Goal: Information Seeking & Learning: Learn about a topic

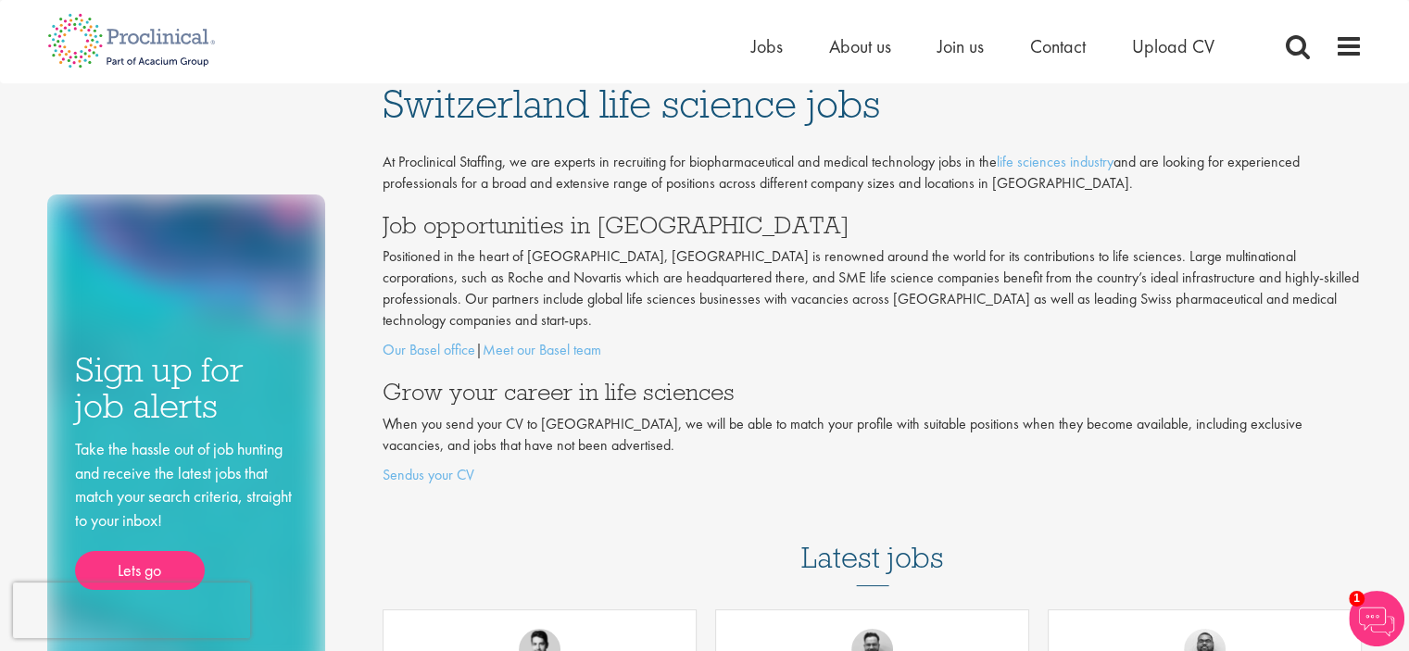
click at [768, 380] on h3 "Grow your career in life sciences" at bounding box center [873, 392] width 980 height 24
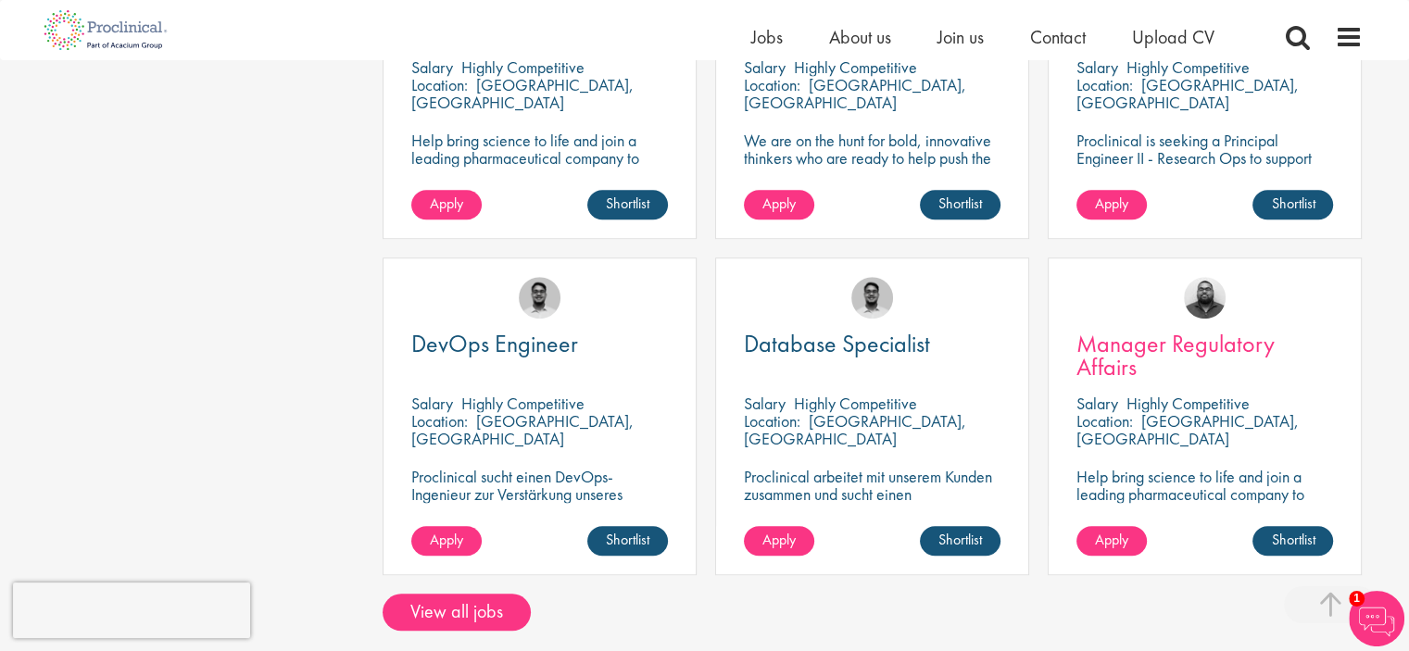
scroll to position [1483, 0]
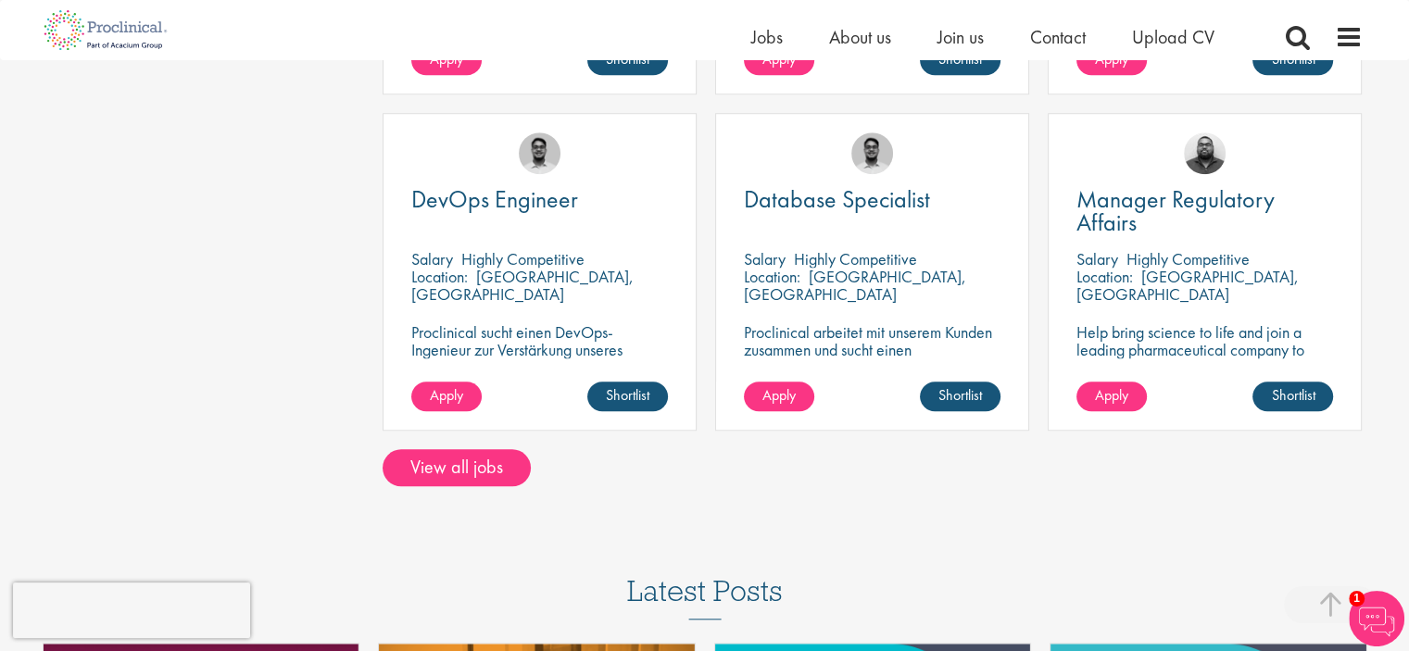
click at [1179, 537] on div "Lets go" at bounding box center [704, 191] width 1409 height 3348
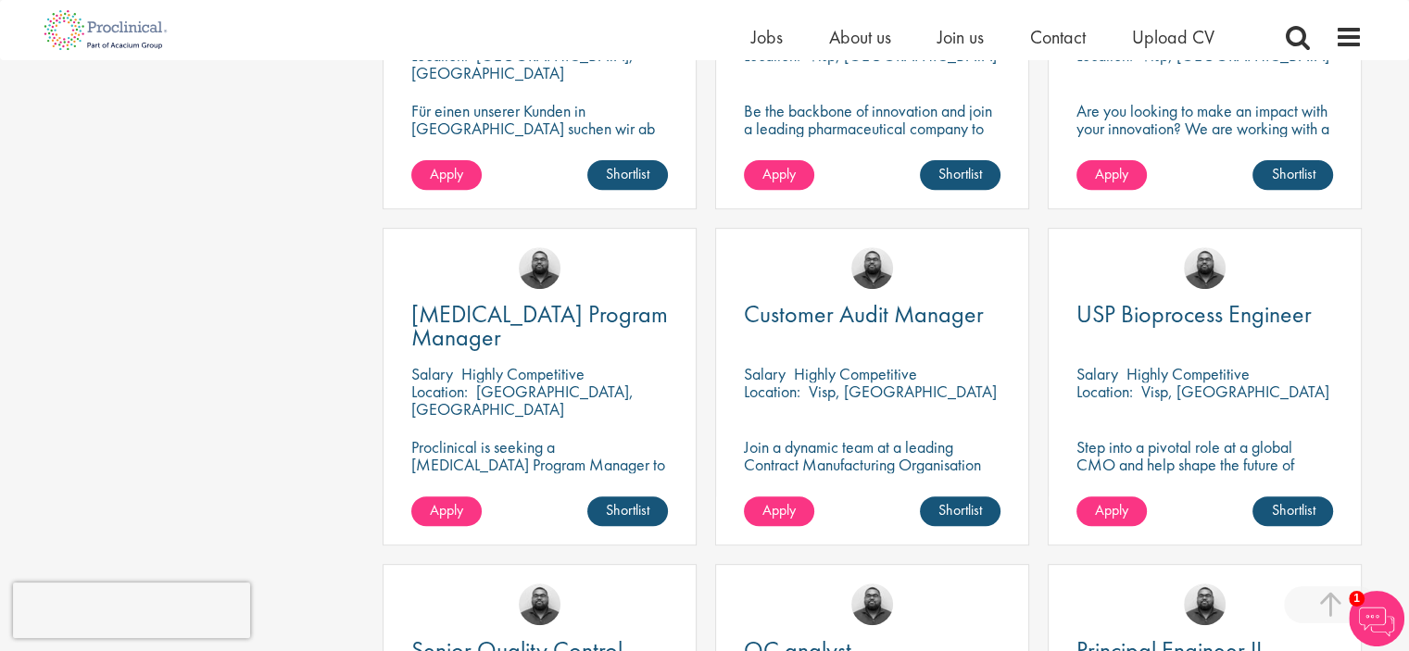
scroll to position [649, 0]
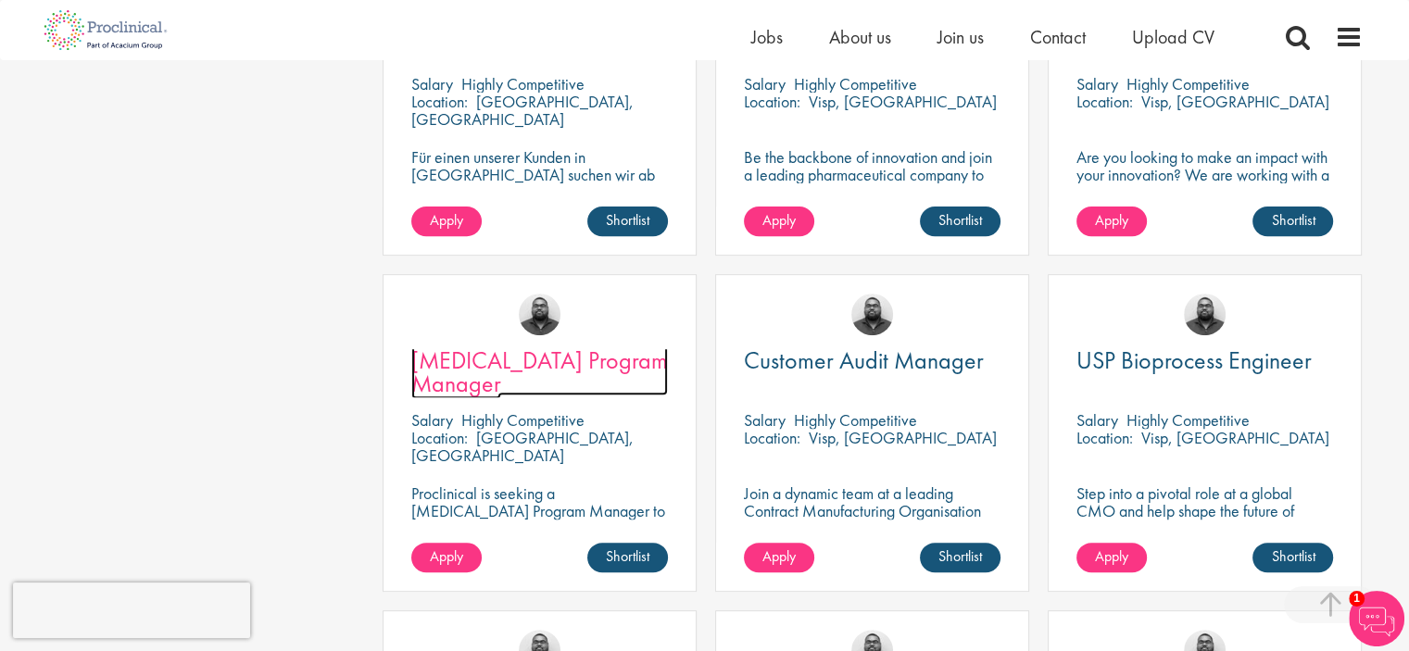
click at [554, 345] on span "[MEDICAL_DATA] Program Manager" at bounding box center [539, 372] width 257 height 55
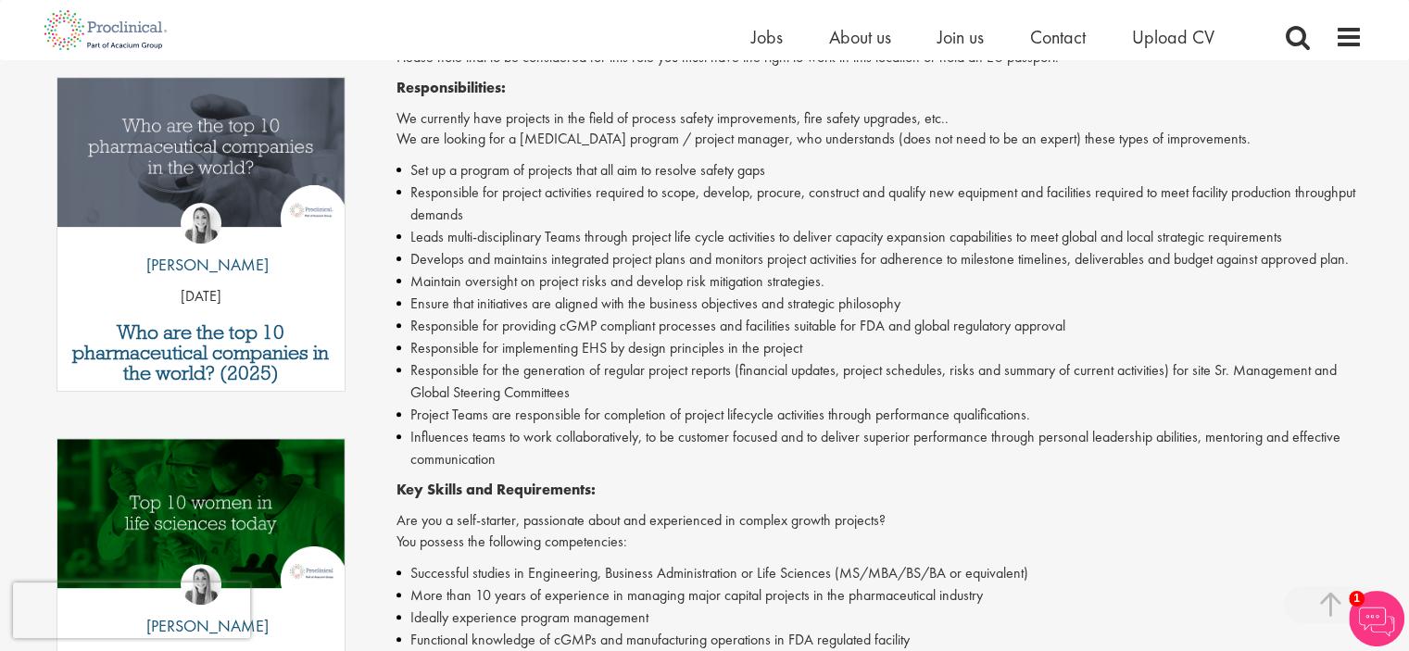
scroll to position [741, 0]
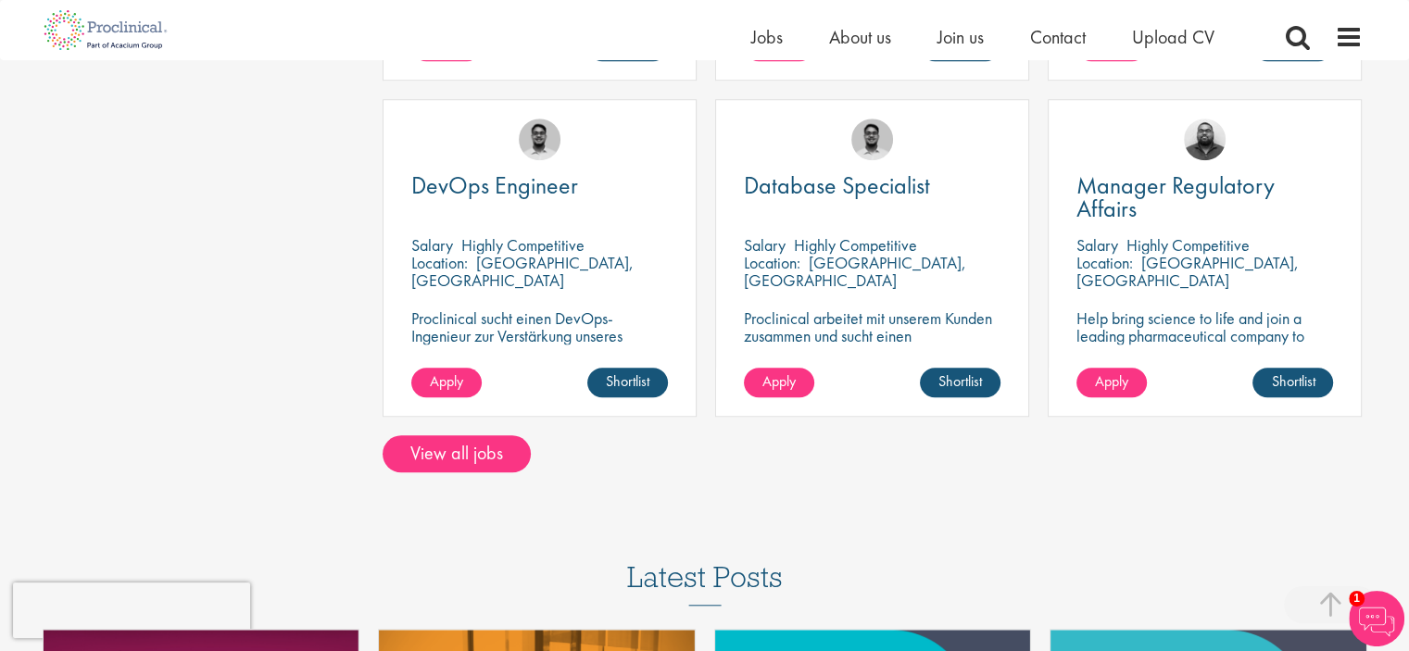
scroll to position [1506, 0]
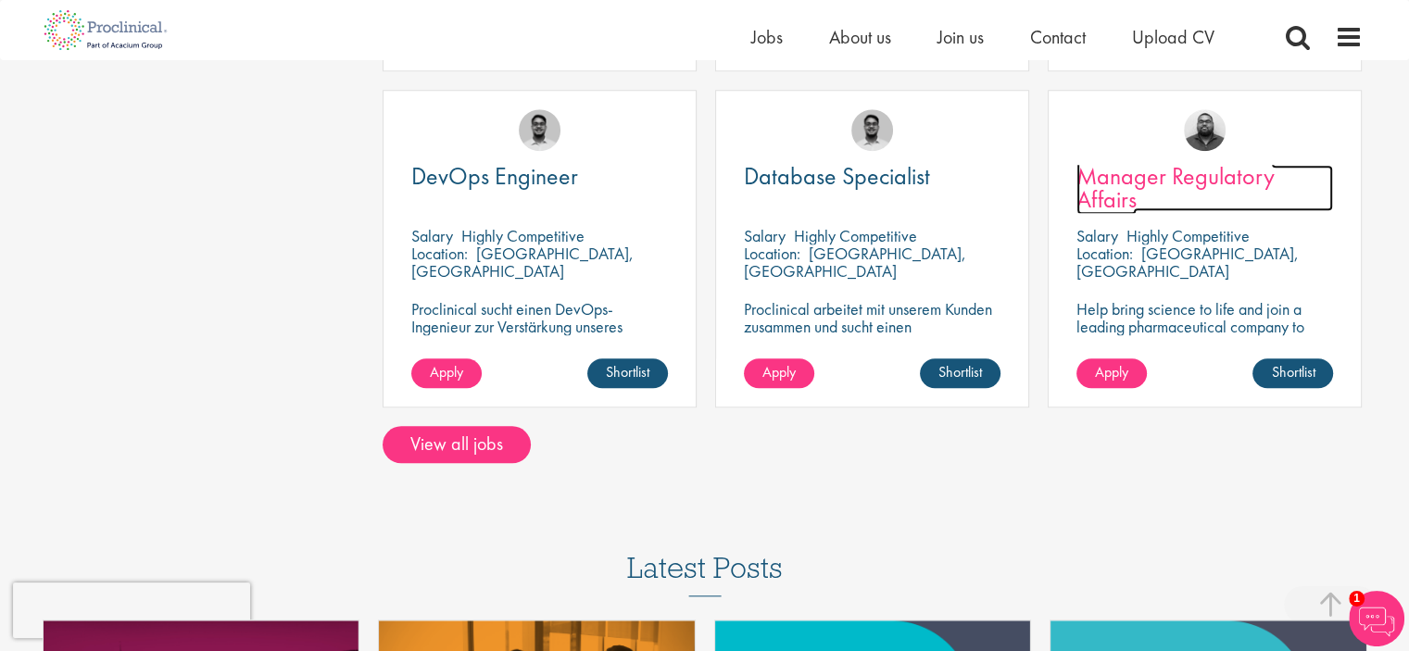
click at [1127, 166] on span "Manager Regulatory Affairs" at bounding box center [1176, 187] width 198 height 55
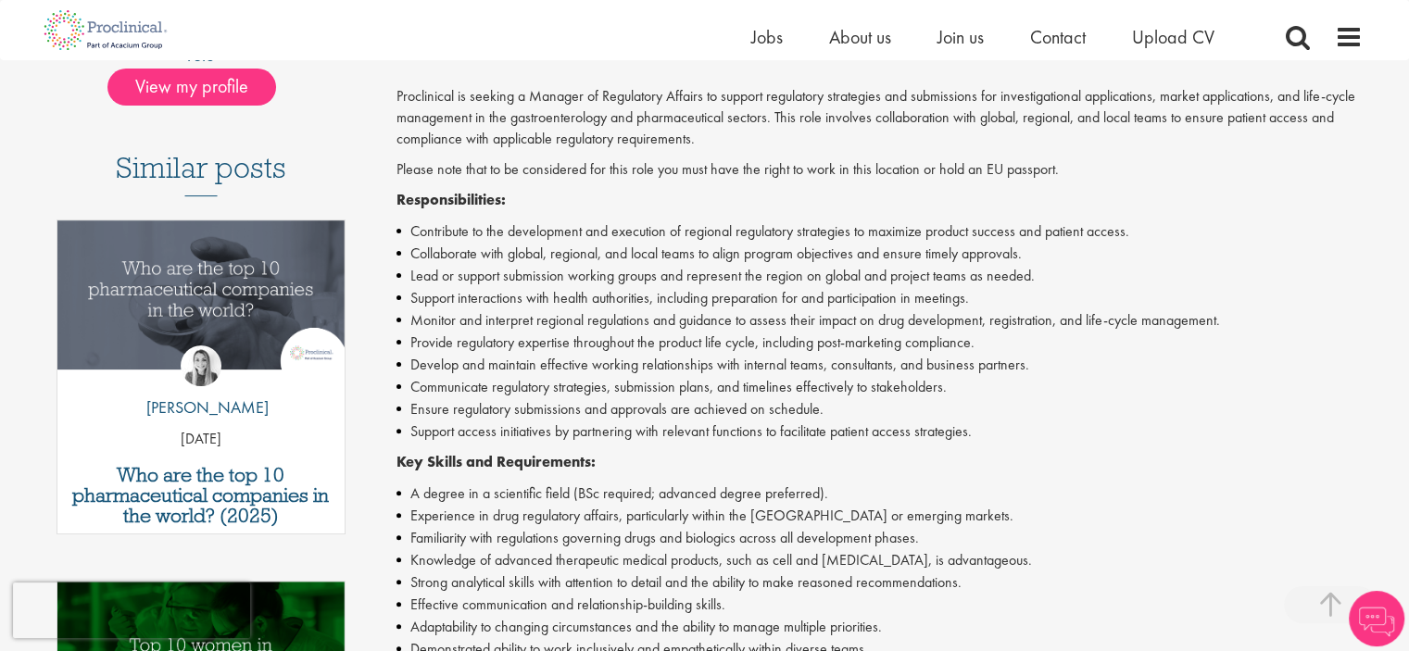
scroll to position [463, 0]
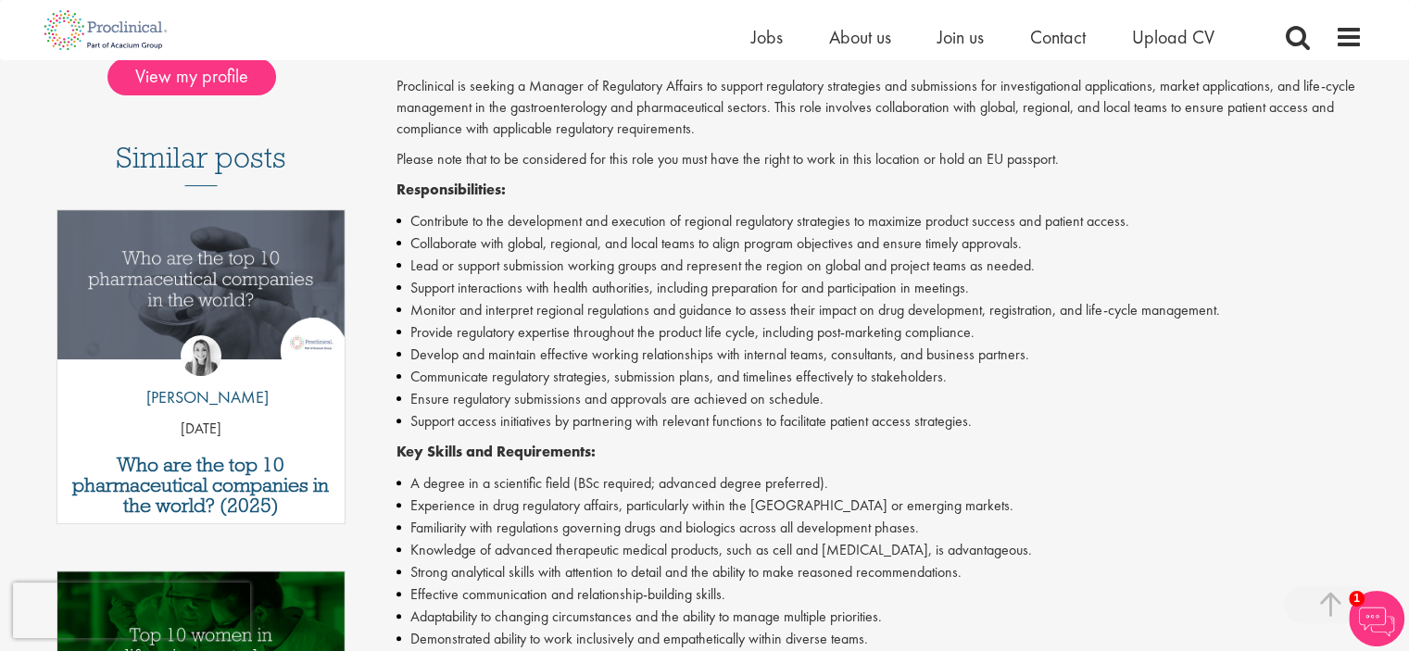
click at [579, 486] on li "A degree in a scientific field (BSc required; advanced degree preferred)." at bounding box center [880, 484] width 966 height 22
click at [566, 509] on li "Experience in drug regulatory affairs, particularly within the EU or emerging m…" at bounding box center [880, 506] width 966 height 22
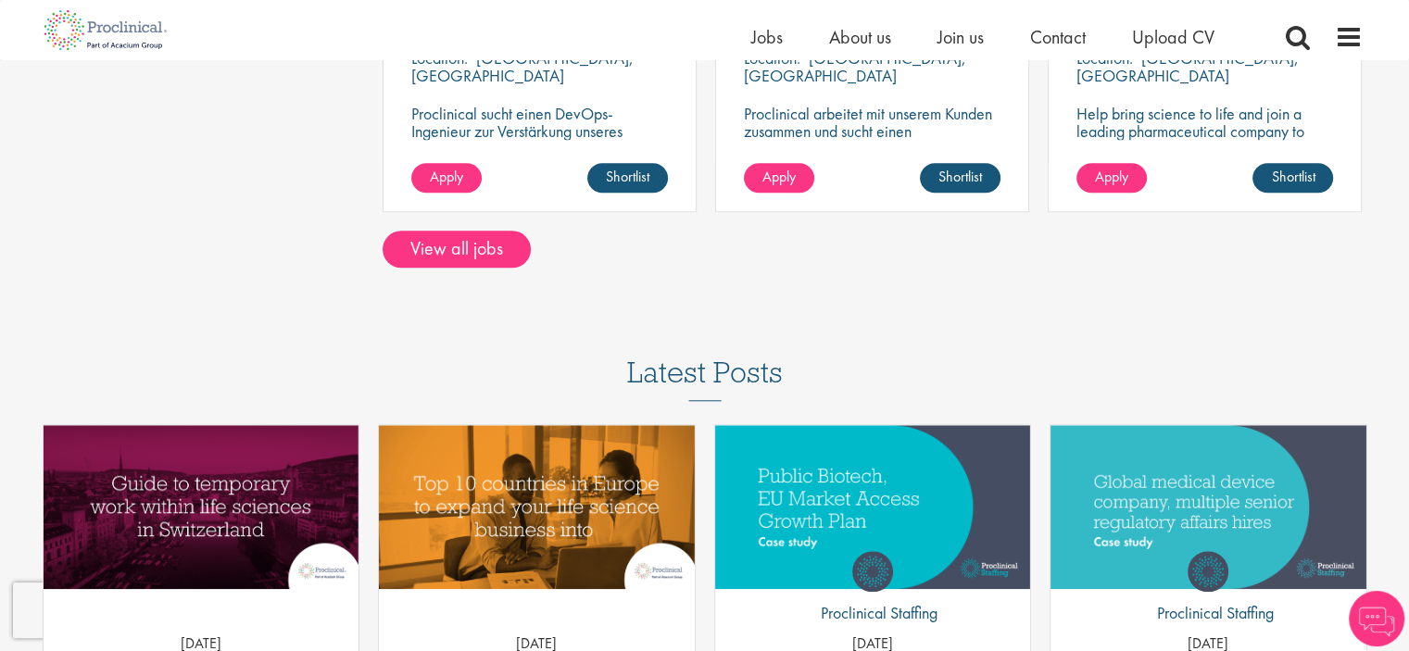
scroll to position [1623, 0]
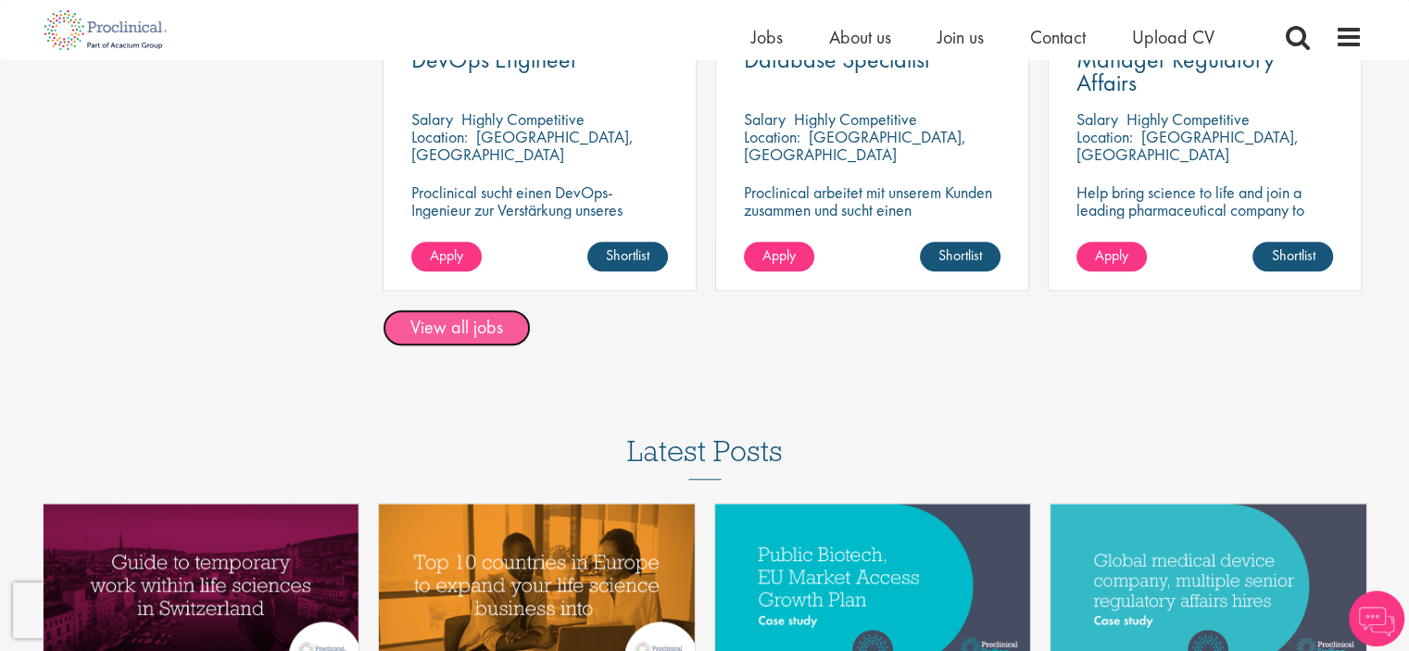
click at [465, 309] on link "View all jobs" at bounding box center [457, 327] width 148 height 37
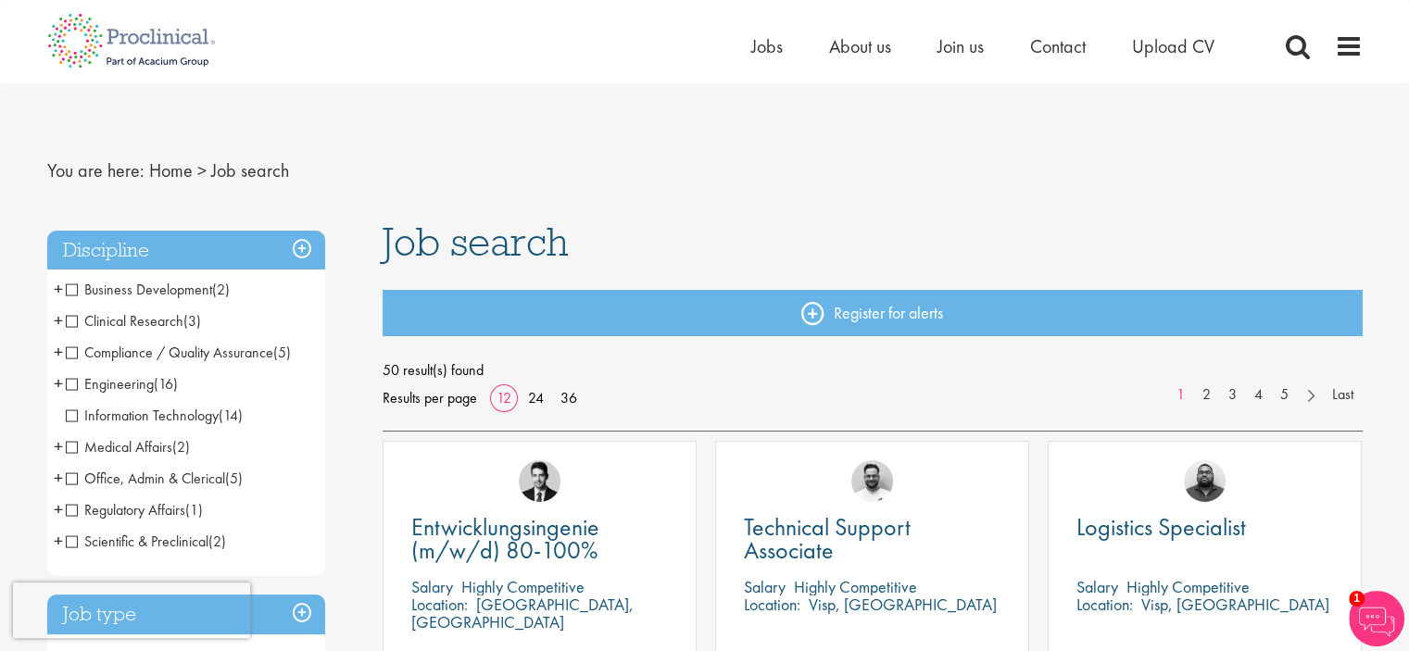
click at [66, 479] on span "Office, Admin & Clerical" at bounding box center [145, 478] width 159 height 19
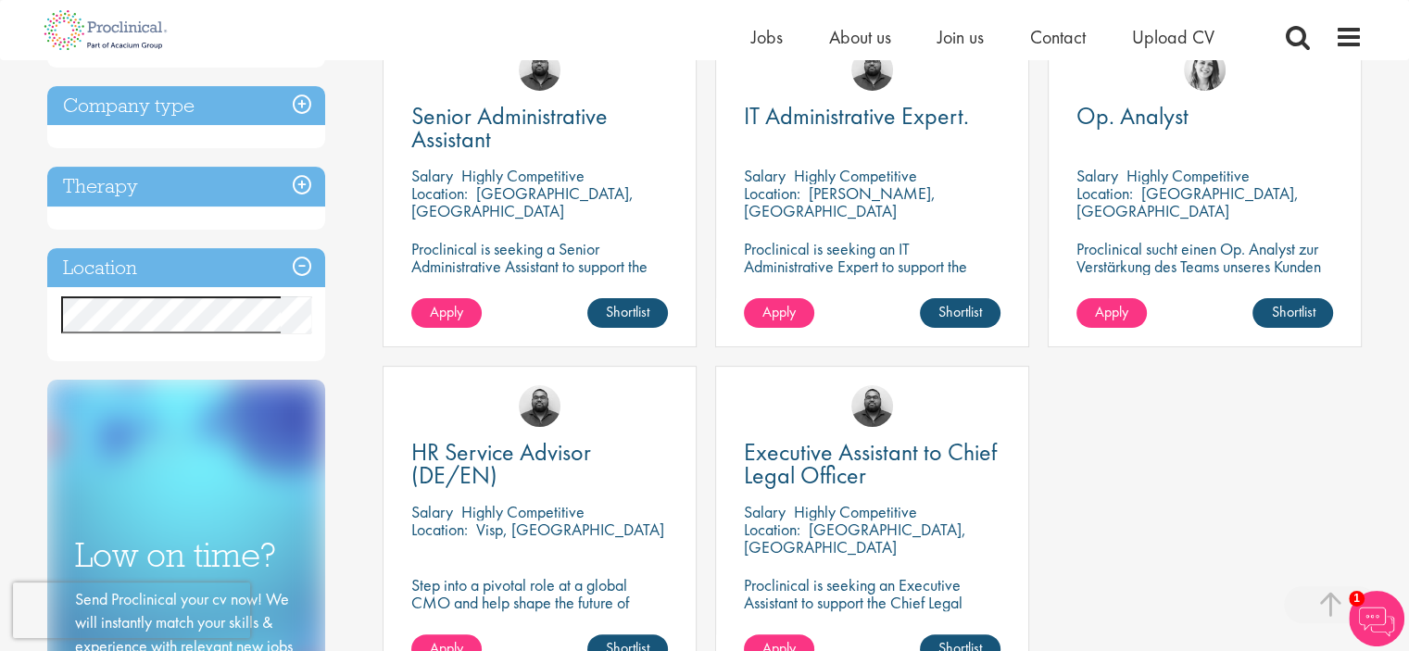
scroll to position [371, 0]
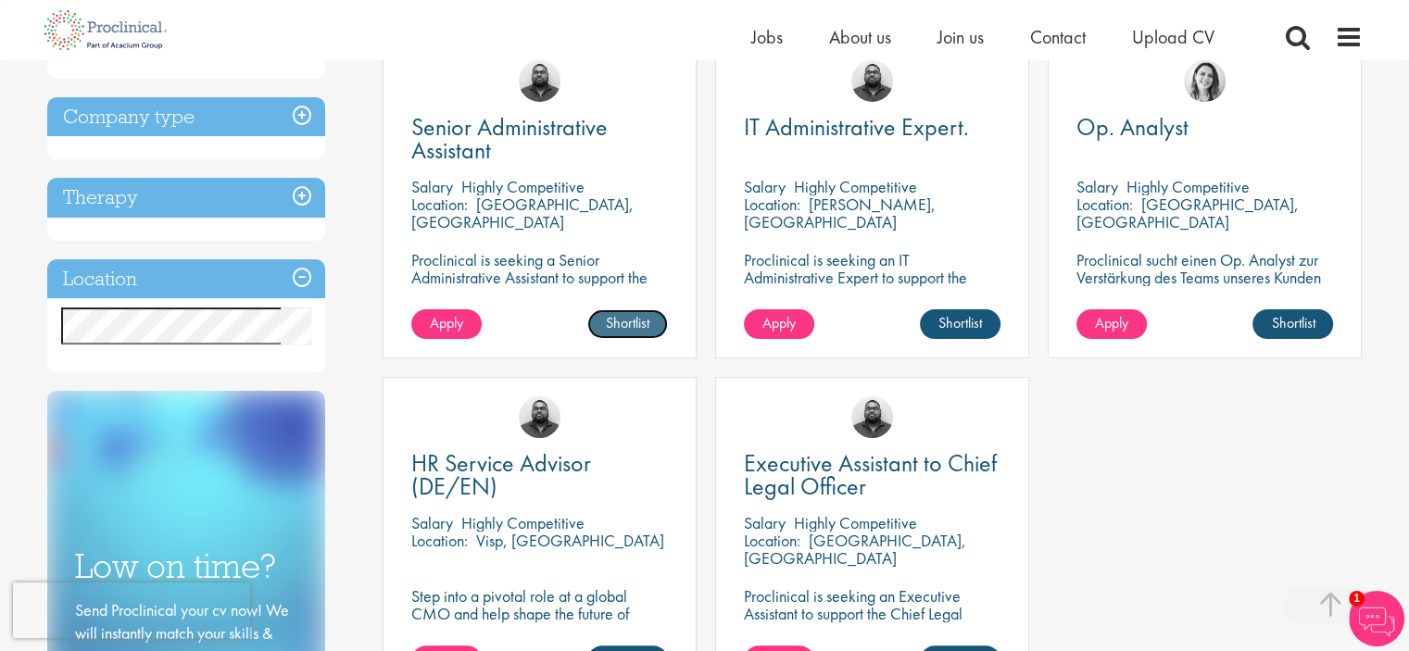
click at [625, 330] on link "Shortlist" at bounding box center [627, 324] width 81 height 30
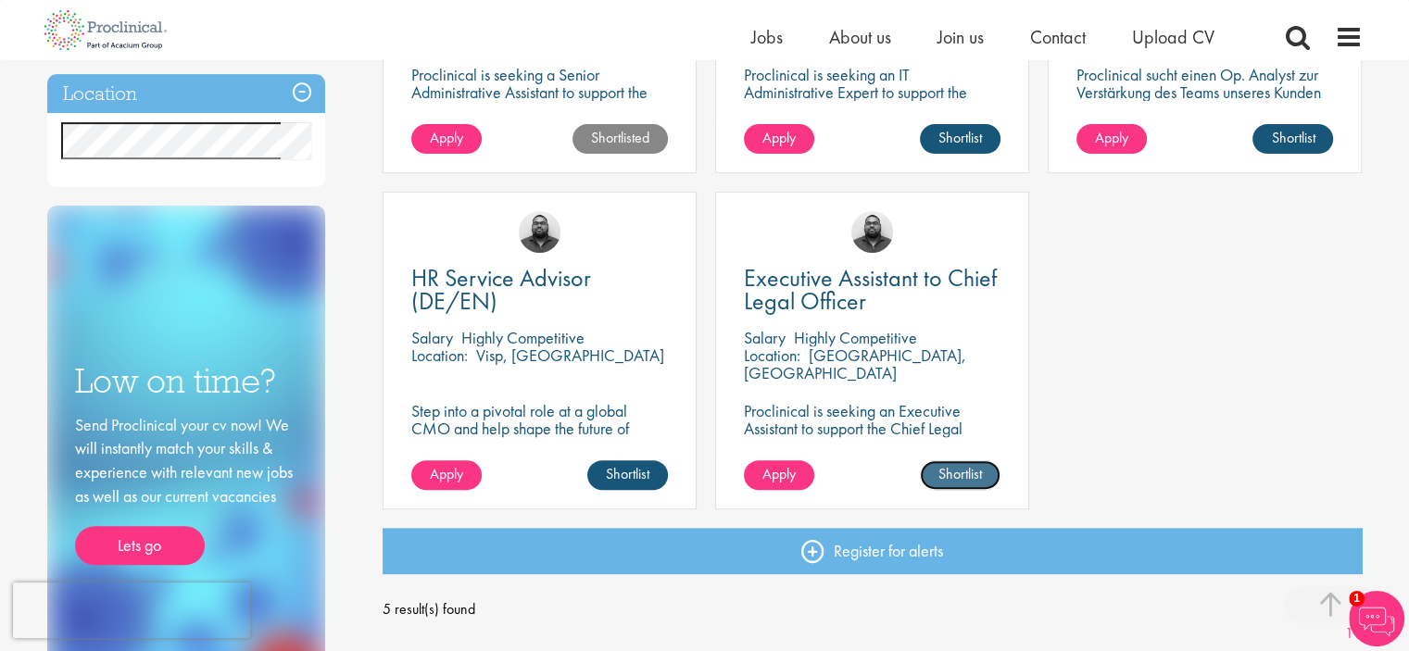
click at [972, 469] on link "Shortlist" at bounding box center [960, 476] width 81 height 30
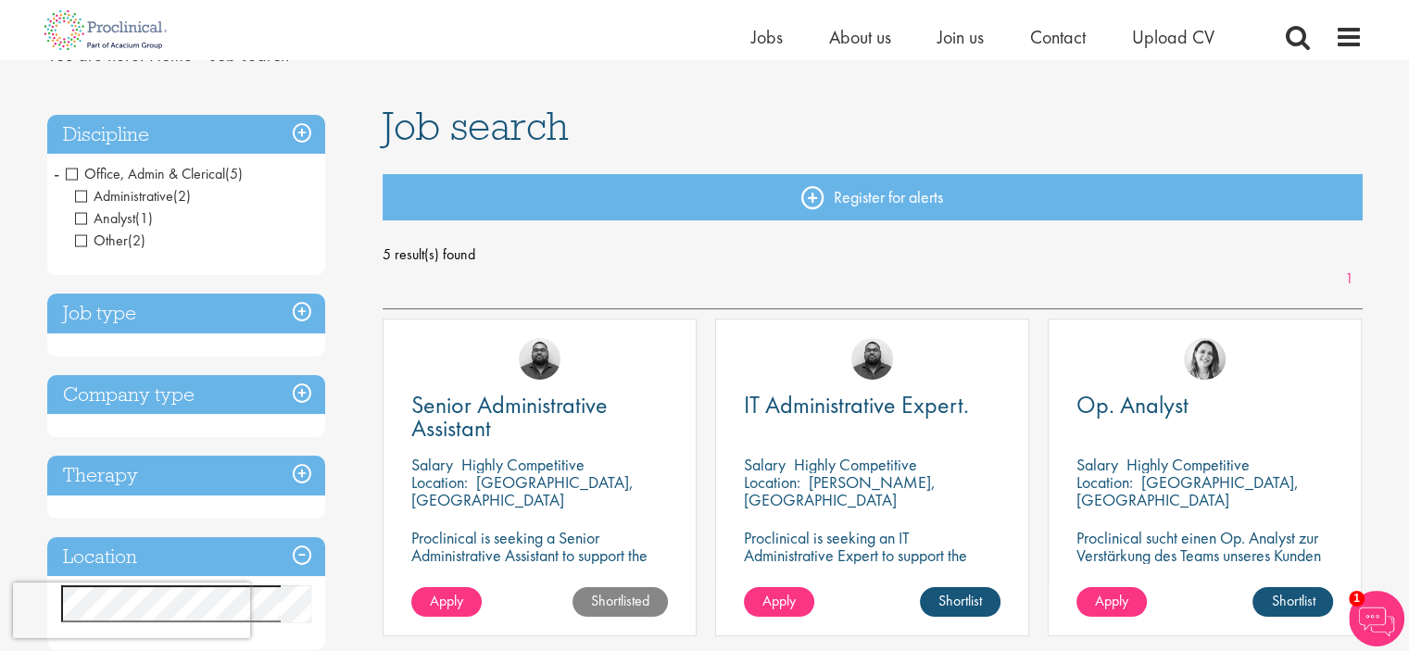
scroll to position [0, 0]
